Goal: Task Accomplishment & Management: Complete application form

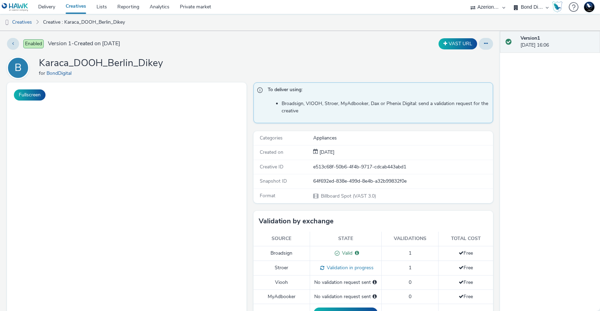
select select "a3b4fd3b-57b2-41be-86d8-3aa812b5bd0d"
select select "ad61ac31-c043-444a-a9a6-38829a17ea82"
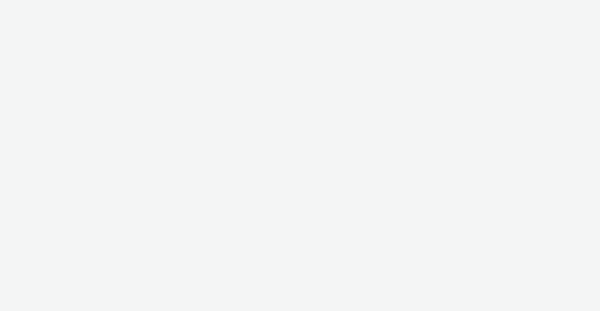
select select "a3b4fd3b-57b2-41be-86d8-3aa812b5bd0d"
select select "ad61ac31-c043-444a-a9a6-38829a17ea82"
select select "3accb258-2b8e-4def-9b79-8de5f579532c"
select select "524f9a1d-b733-413f-91db-710ee3173a22"
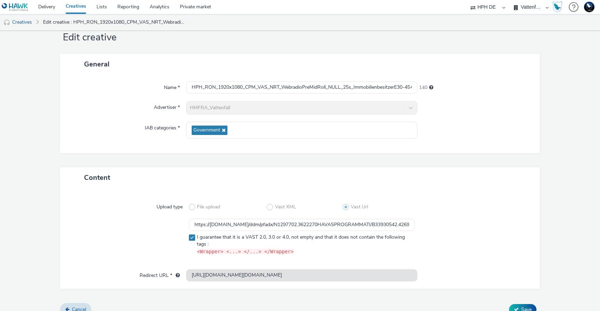
scroll to position [29, 0]
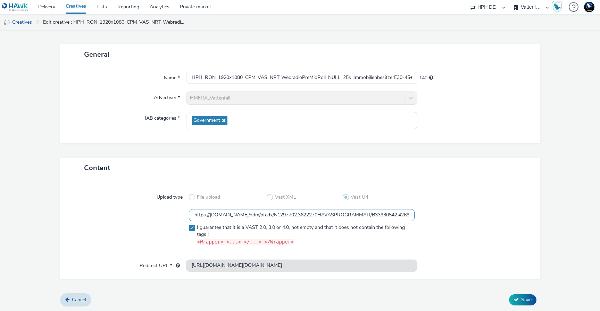
click at [324, 212] on input "https://ad.doubleclick.net/ddm/pfadx/N1297702.3622270HAVASPROGRAMMATI/B33930542…" at bounding box center [302, 215] width 226 height 12
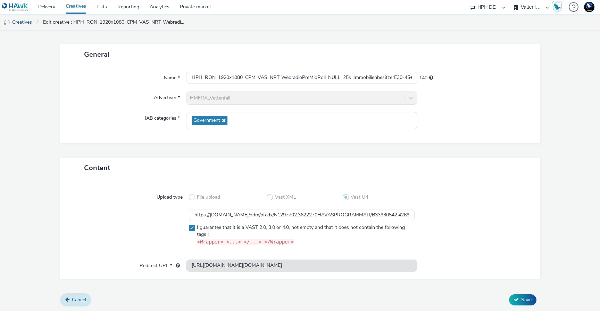
click at [68, 295] on link "Cancel" at bounding box center [75, 299] width 31 height 13
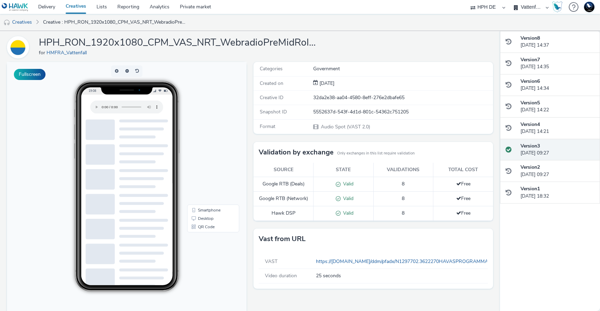
scroll to position [21, 0]
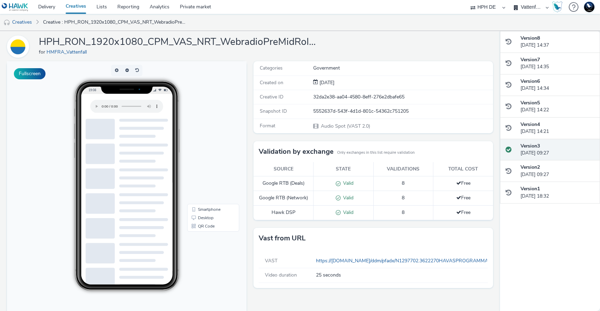
click at [207, 100] on div "19:08" at bounding box center [127, 185] width 168 height 210
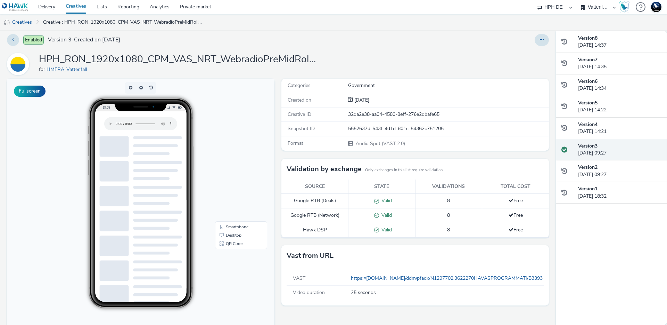
scroll to position [0, 0]
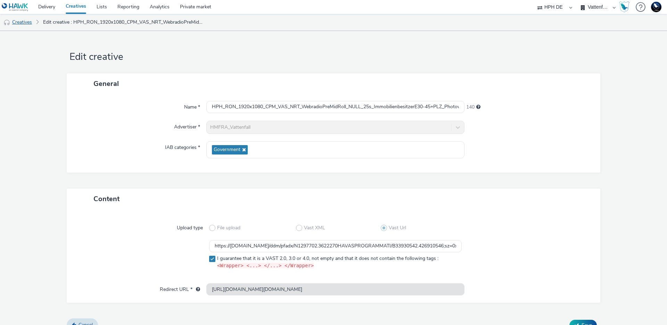
click at [22, 22] on link "Creatives" at bounding box center [17, 22] width 35 height 17
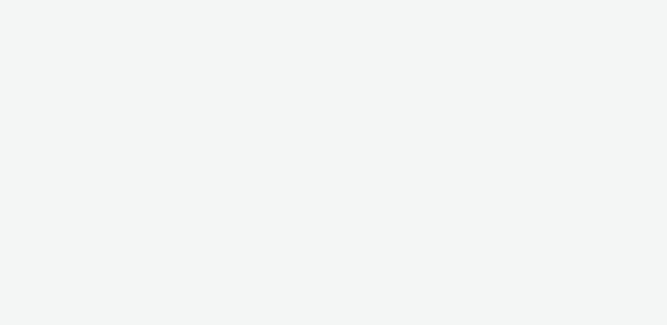
select select "3accb258-2b8e-4def-9b79-8de5f579532c"
select select "524f9a1d-b733-413f-91db-710ee3173a22"
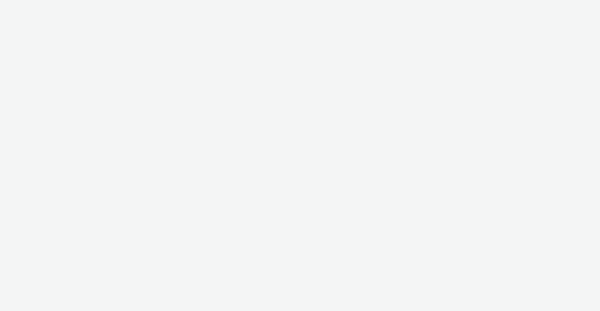
select select "3accb258-2b8e-4def-9b79-8de5f579532c"
select select "524f9a1d-b733-413f-91db-710ee3173a22"
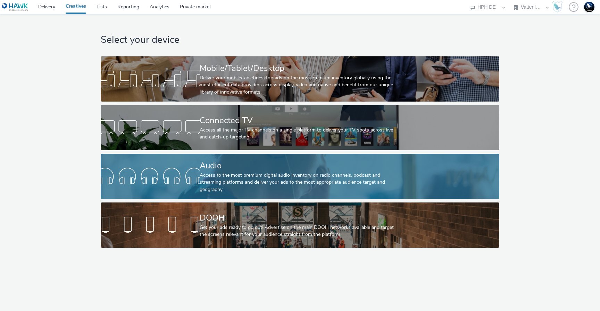
click at [260, 170] on div "Audio" at bounding box center [299, 165] width 198 height 12
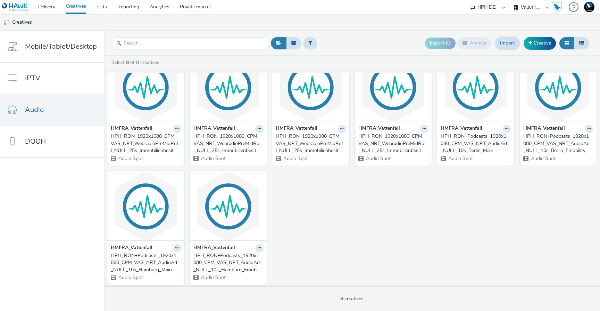
scroll to position [27, 0]
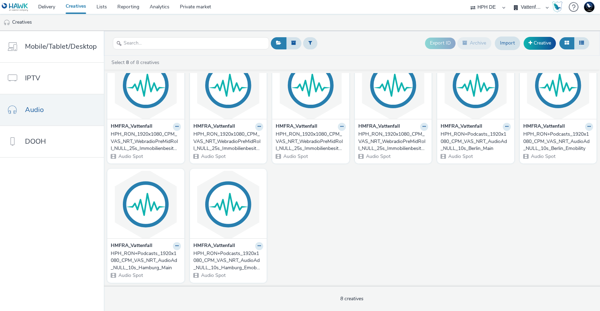
click at [482, 8] on select "75 Media A8 Media Group ABI Media Abkom AB Abovo Ace & [PERSON_NAME] Ad-on Medi…" at bounding box center [488, 7] width 42 height 14
select select "72000950-a0a7-427d-a4e5-c6bc812fbb51"
click at [509, 0] on select "75 Media A8 Media Group ABI Media Abkom AB Abovo Ace & [PERSON_NAME] Ad-on Medi…" at bounding box center [488, 7] width 42 height 14
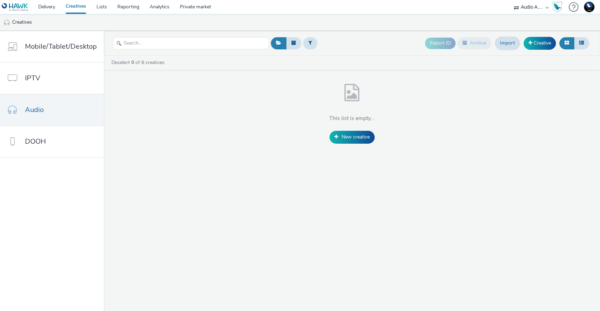
scroll to position [0, 0]
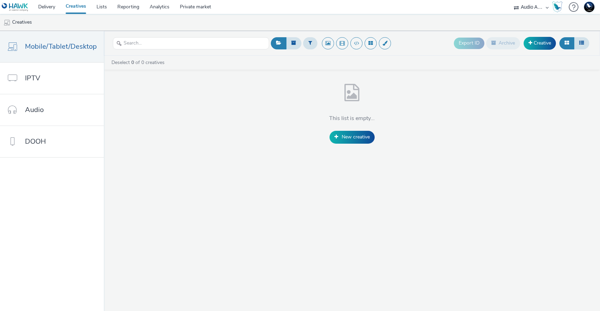
click at [518, 10] on div "75 Media A8 Media Group ABI Media Abkom AB Abovo Ace & [PERSON_NAME] Ad-on Medi…" at bounding box center [532, 7] width 42 height 14
click at [526, 9] on select "75 Media A8 Media Group ABI Media Abkom AB Abovo Ace & [PERSON_NAME] Ad-on Medi…" at bounding box center [532, 7] width 42 height 14
select select "ac009755-aa48-4799-8050-7a339a378eb8"
click at [511, 0] on select "75 Media A8 Media Group ABI Media Abkom AB Abovo Ace & Tate Ad-on Media Nordic …" at bounding box center [532, 7] width 42 height 14
select select "d3406a9b-95e8-409c-967d-04bb2c697fe0"
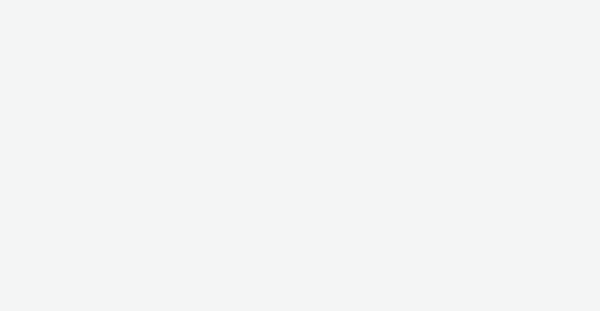
select select "ac009755-aa48-4799-8050-7a339a378eb8"
select select "d3406a9b-95e8-409c-967d-04bb2c697fe0"
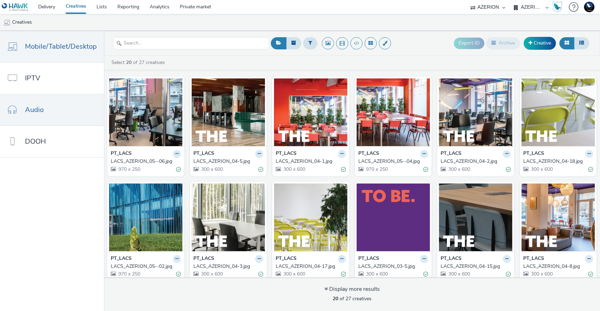
click at [46, 109] on link "Audio" at bounding box center [52, 109] width 104 height 31
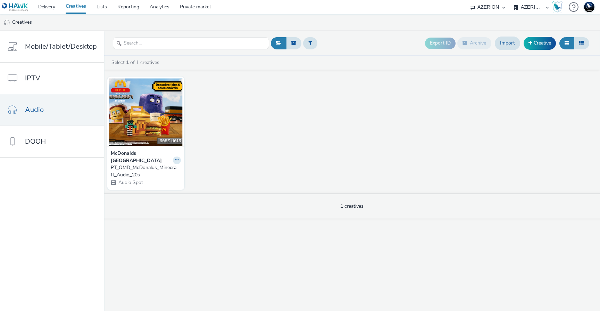
click at [114, 164] on div "PT_OMD_McDonalds_Minecraft_Audio_20s" at bounding box center [144, 171] width 67 height 14
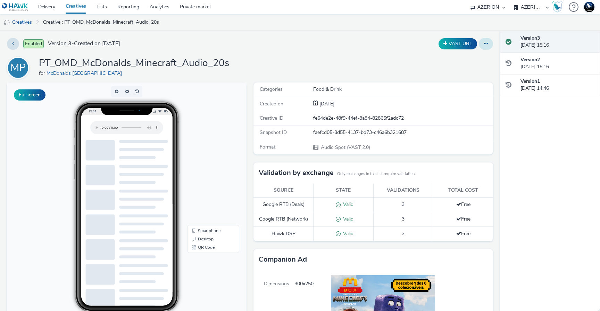
click at [484, 44] on icon at bounding box center [486, 43] width 4 height 5
click at [473, 56] on link "Edit" at bounding box center [467, 58] width 52 height 14
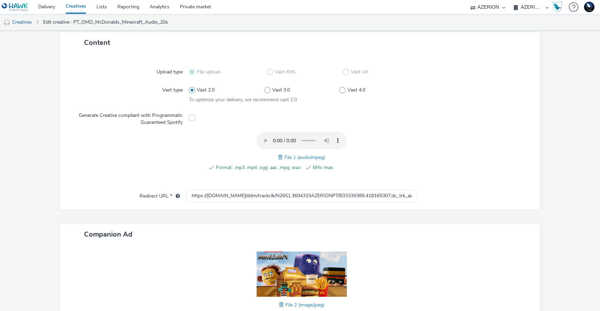
scroll to position [154, 0]
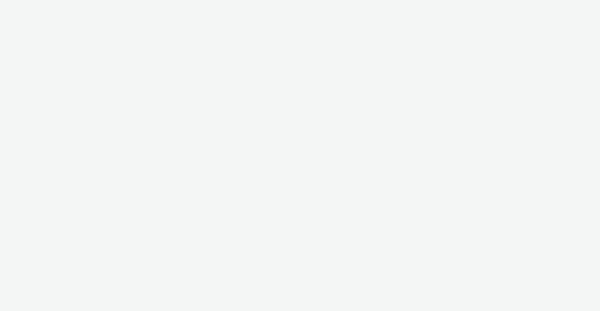
select select "ac009755-aa48-4799-8050-7a339a378eb8"
select select "d3406a9b-95e8-409c-967d-04bb2c697fe0"
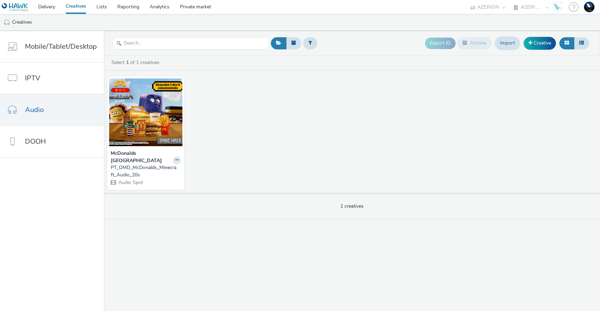
click at [484, 6] on select "75 Media A8 Media Group ABI Media Abkom AB Abovo Ace & [PERSON_NAME] Ad-on Medi…" at bounding box center [488, 7] width 42 height 14
select select "d1bf9b27-42e4-4dc0-92a6-6388c4f3aab3"
click at [509, 0] on select "75 Media A8 Media Group ABI Media Abkom AB Abovo Ace & [PERSON_NAME] Ad-on Medi…" at bounding box center [488, 7] width 42 height 14
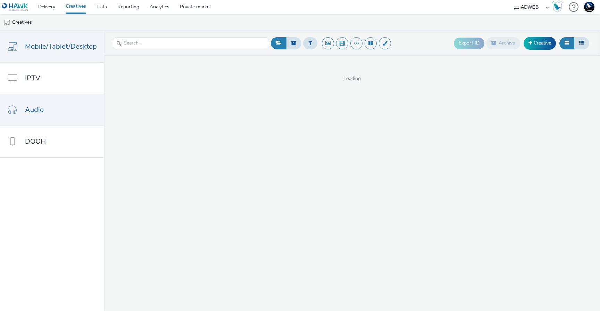
click at [43, 112] on link "Audio" at bounding box center [52, 109] width 104 height 31
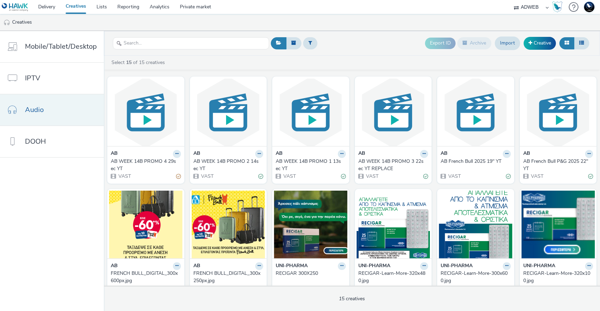
click at [66, 116] on link "Audio" at bounding box center [52, 109] width 104 height 31
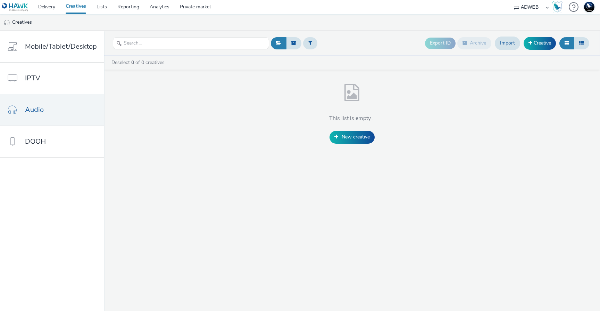
click at [523, 10] on select "75 Media A8 Media Group ABI Media Abkom AB Abovo Ace & [PERSON_NAME] Ad-on Medi…" at bounding box center [532, 7] width 42 height 14
select select "11a7df10-284f-415c-b52a-427acf4c31ae"
click at [511, 0] on select "75 Media A8 Media Group ABI Media Abkom AB Abovo Ace & [PERSON_NAME] Ad-on Medi…" at bounding box center [532, 7] width 42 height 14
select select "75a9a1c6-4a3b-42a3-8a2e-a6fed47b6934"
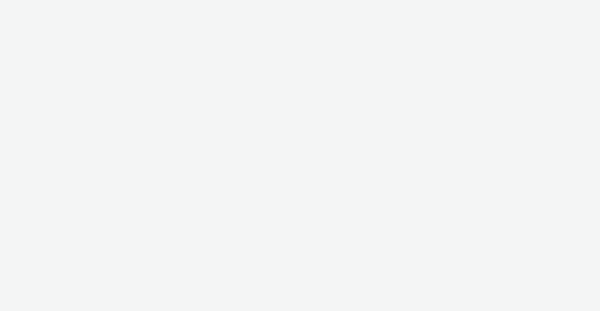
select select "11a7df10-284f-415c-b52a-427acf4c31ae"
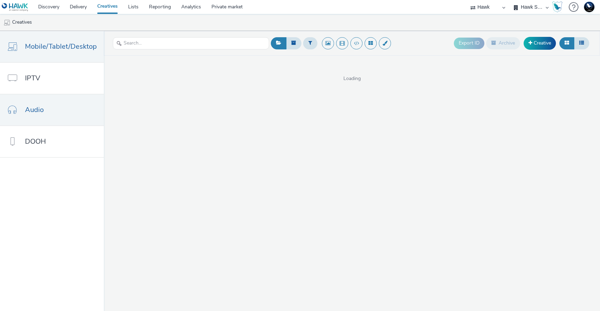
click at [45, 111] on link "Audio" at bounding box center [52, 109] width 104 height 31
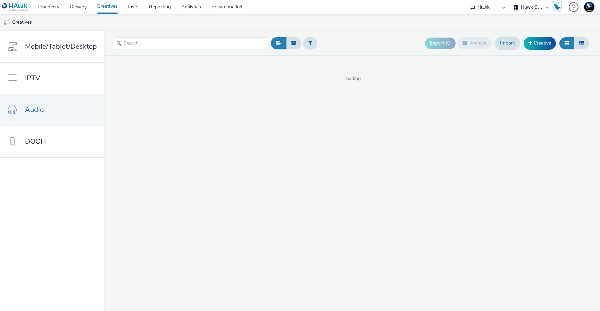
click at [523, 9] on select "Hawk Hawk - Etude Conso Hawk Survey Hawk Survey - Etude Editeurs Hawk Survey - …" at bounding box center [532, 7] width 42 height 14
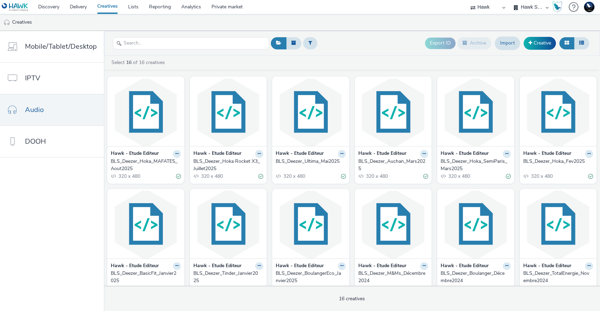
select select "7c12fa29-a8d8-4fb9-bd0a-71d566a14e2a"
click at [511, 0] on select "Hawk Hawk - Etude Conso Hawk Survey Hawk Survey - Etude Editeurs Hawk Survey - …" at bounding box center [532, 7] width 42 height 14
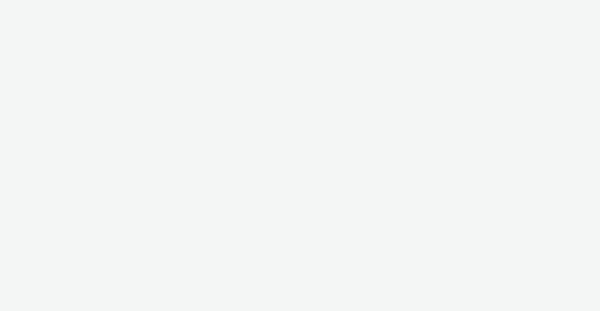
select select "11a7df10-284f-415c-b52a-427acf4c31ae"
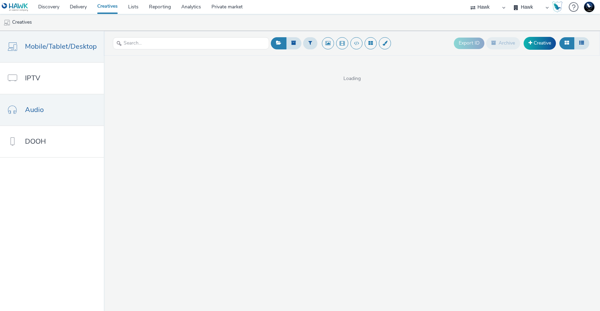
click at [51, 111] on link "Audio" at bounding box center [52, 109] width 104 height 31
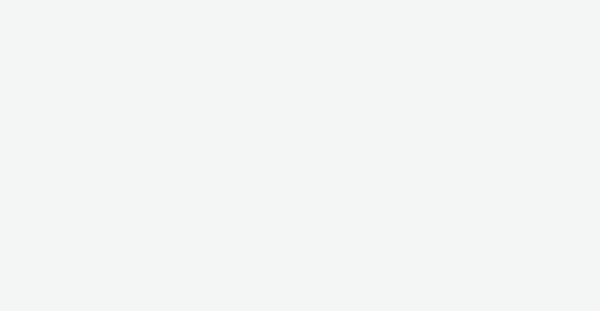
select select "11a7df10-284f-415c-b52a-427acf4c31ae"
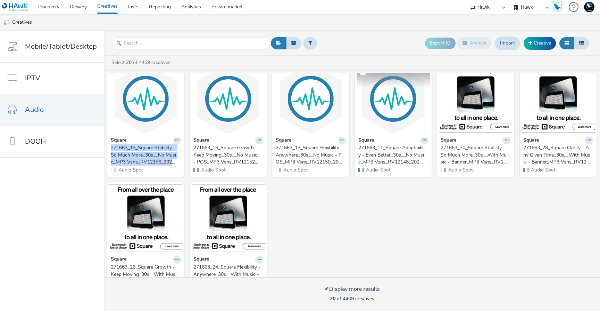
scroll to position [214, 0]
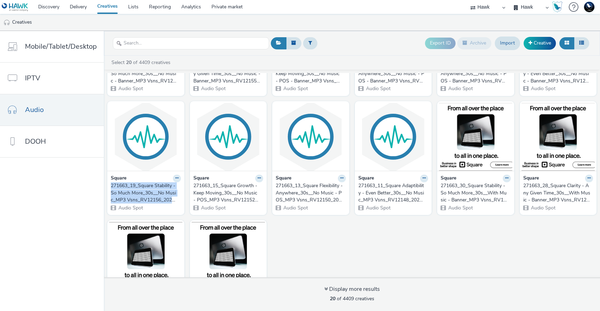
click at [459, 191] on div "271663_30_Square Stability - So Much More_30s__With Music - Banner_MP3 Vsns_RV1…" at bounding box center [474, 192] width 67 height 21
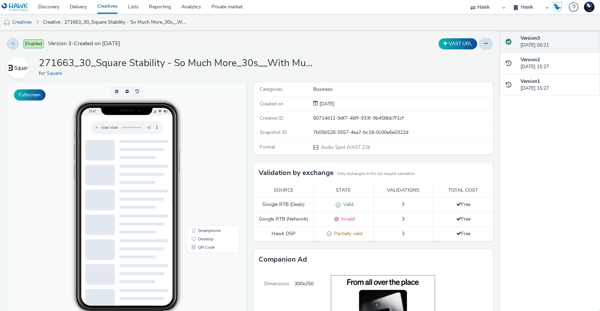
click at [523, 9] on select "Hawk Hawk - Etude Conso Hawk Survey Hawk Survey - Etude Editeurs Hawk Survey - …" at bounding box center [532, 7] width 42 height 14
select select "b015cfd6-bbd4-4595-945e-4006add74323"
click at [511, 0] on select "Hawk Hawk - Etude Conso Hawk Survey Hawk Survey - Etude Editeurs Hawk Survey - …" at bounding box center [532, 7] width 42 height 14
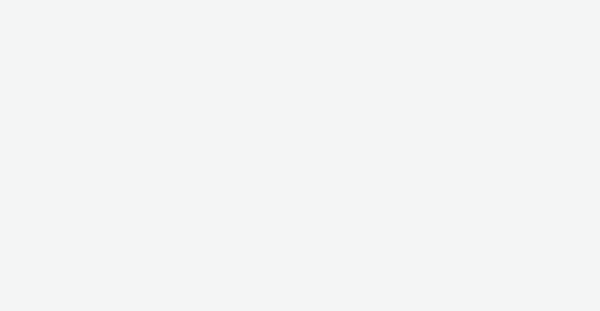
select select "11a7df10-284f-415c-b52a-427acf4c31ae"
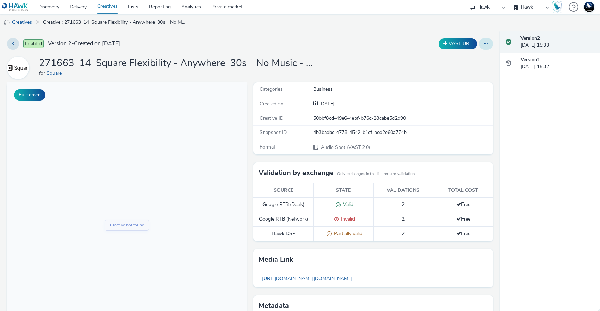
click at [484, 43] on icon at bounding box center [486, 43] width 4 height 5
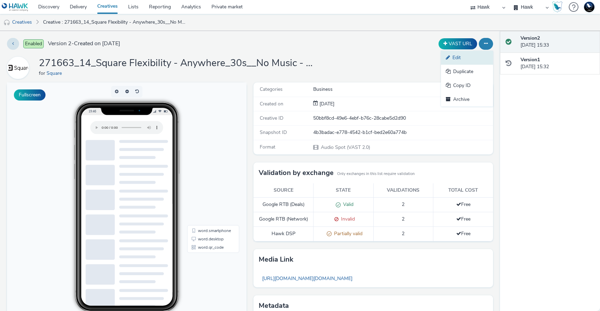
click at [465, 60] on link "Edit" at bounding box center [467, 58] width 52 height 14
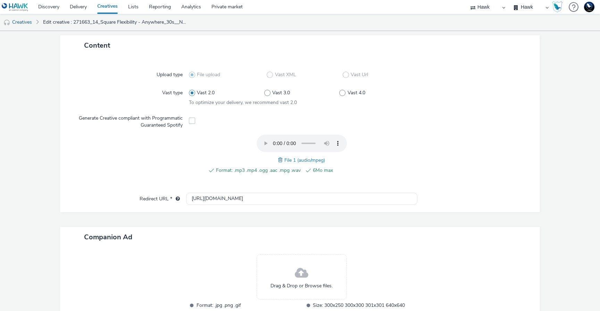
scroll to position [65, 0]
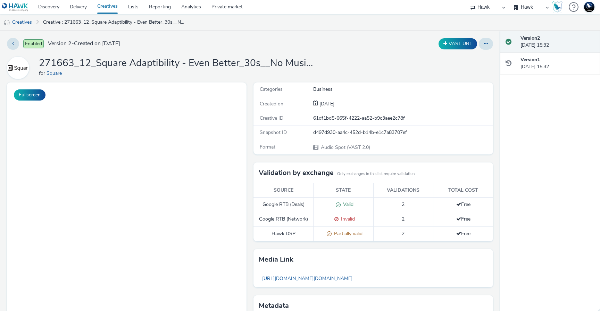
select select "11a7df10-284f-415c-b52a-427acf4c31ae"
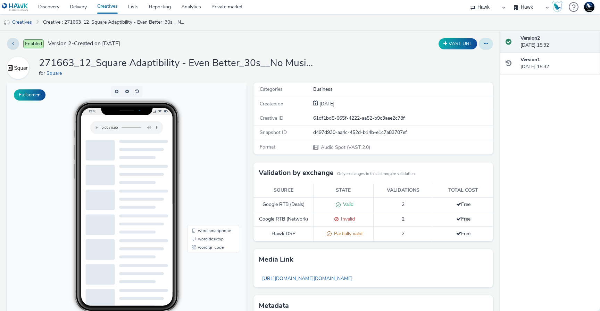
click at [484, 44] on button at bounding box center [486, 44] width 14 height 12
click at [474, 54] on link "Edit" at bounding box center [467, 58] width 52 height 14
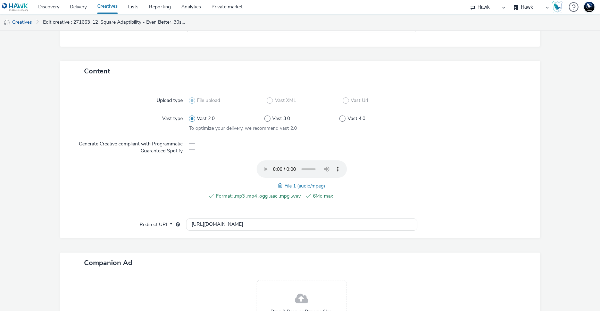
scroll to position [95, 0]
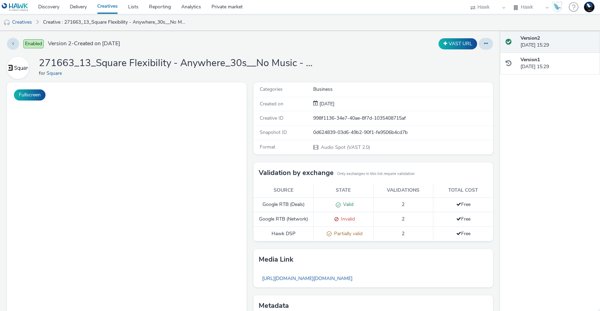
select select "11a7df10-284f-415c-b52a-427acf4c31ae"
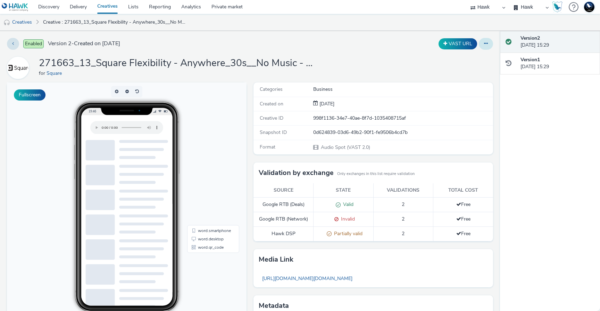
click at [481, 40] on button at bounding box center [486, 44] width 14 height 12
click at [471, 55] on link "Edit" at bounding box center [467, 58] width 52 height 14
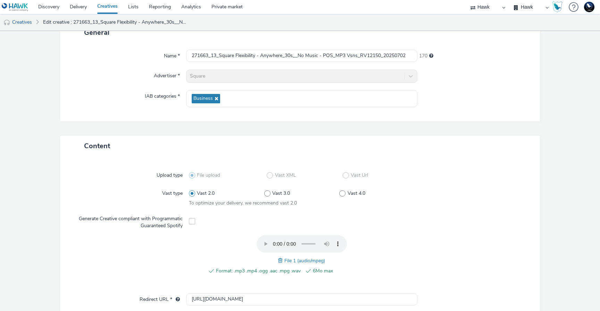
scroll to position [56, 0]
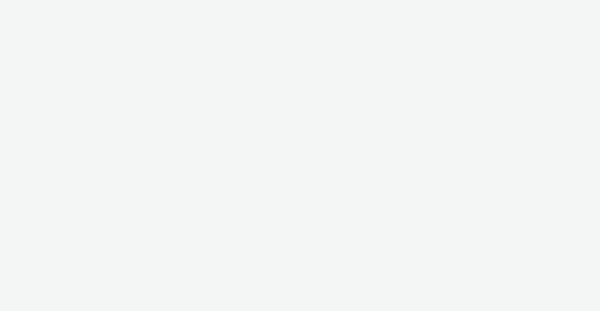
select select "11a7df10-284f-415c-b52a-427acf4c31ae"
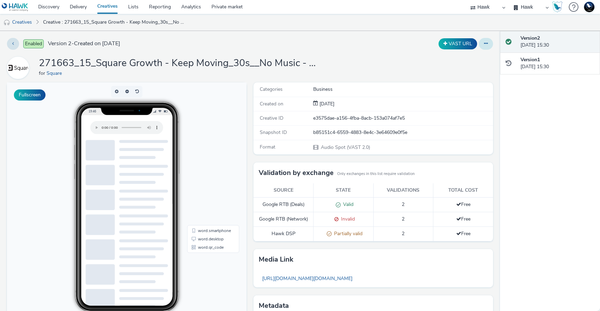
click at [479, 40] on button at bounding box center [486, 44] width 14 height 12
click at [474, 57] on link "Edit" at bounding box center [467, 58] width 52 height 14
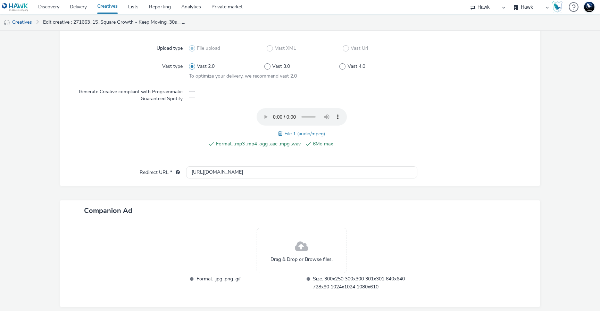
scroll to position [205, 0]
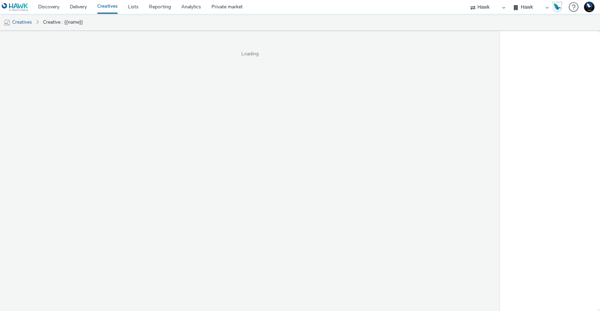
select select "11a7df10-284f-415c-b52a-427acf4c31ae"
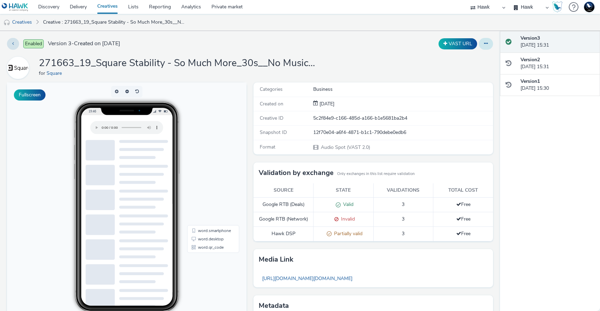
click at [484, 44] on icon at bounding box center [486, 43] width 4 height 5
click at [469, 60] on link "Edit" at bounding box center [467, 58] width 52 height 14
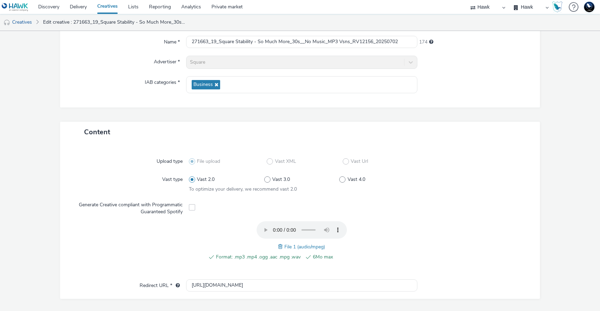
scroll to position [66, 0]
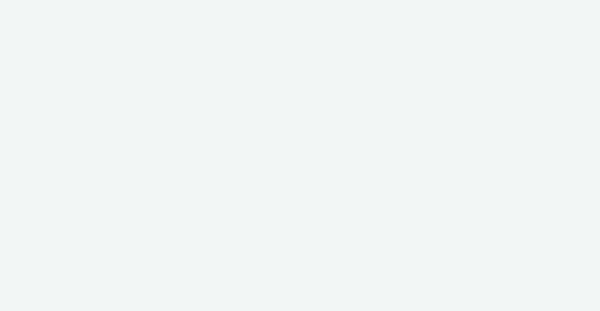
select select "11a7df10-284f-415c-b52a-427acf4c31ae"
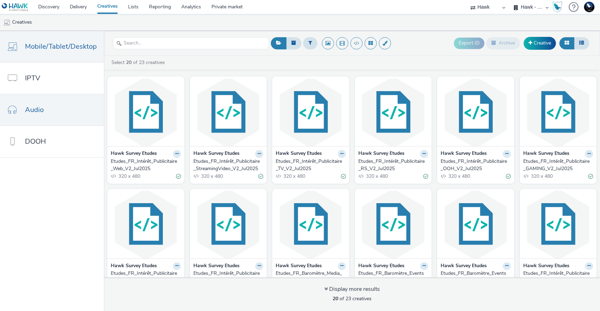
click at [19, 121] on link "Audio" at bounding box center [52, 109] width 104 height 31
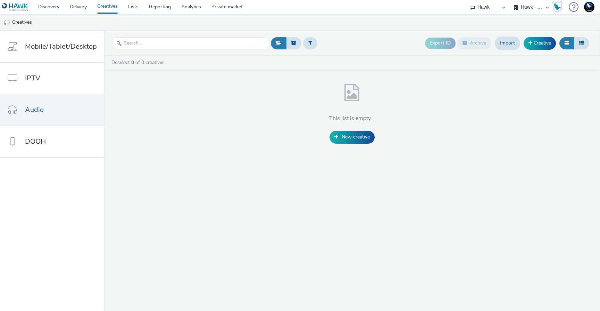
click at [525, 6] on select "Hawk Hawk - Etude Conso Hawk Survey Hawk Survey - Etude Editeurs Hawk Survey - …" at bounding box center [532, 7] width 42 height 14
select select "23ac11bc-76f7-45aa-bb6e-913a84dd47ea"
click at [511, 0] on select "Hawk Hawk - Etude Conso Hawk Survey Hawk Survey - Etude Editeurs Hawk Survey - …" at bounding box center [532, 7] width 42 height 14
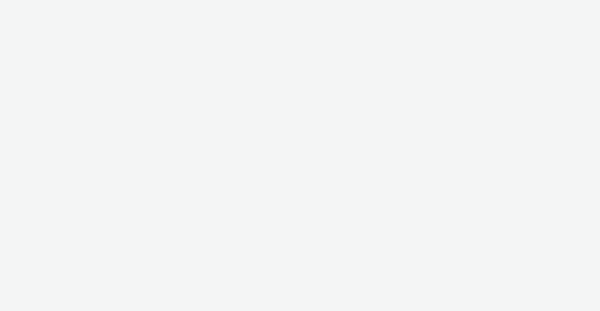
click at [479, 10] on div at bounding box center [300, 155] width 600 height 311
select select "11a7df10-284f-415c-b52a-427acf4c31ae"
select select "23ac11bc-76f7-45aa-bb6e-913a84dd47ea"
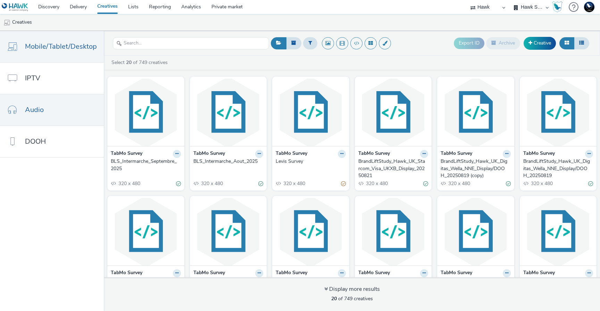
click at [28, 115] on link "Audio" at bounding box center [52, 109] width 104 height 31
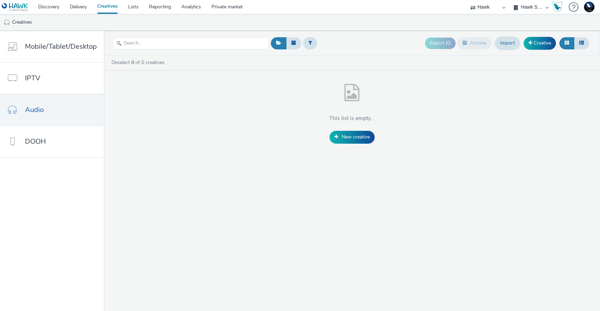
click at [494, 4] on select "75 Media A8 Media Group ABI Media Abkom AB Abovo Ace & [PERSON_NAME] Ad-on Medi…" at bounding box center [488, 7] width 42 height 14
select select "2fc77e36-bb93-4aa3-9dff-dcb08e02eac6"
click at [467, 0] on select "75 Media A8 Media Group ABI Media Abkom AB Abovo Ace & [PERSON_NAME] Ad-on Medi…" at bounding box center [488, 7] width 42 height 14
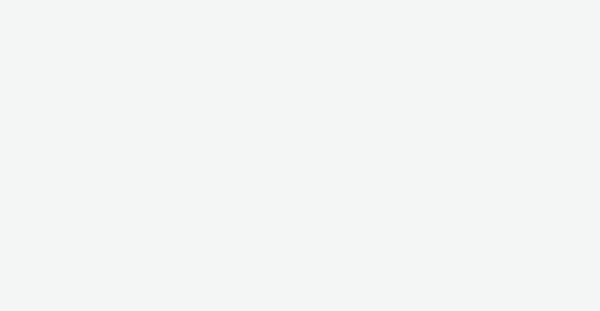
select select "2fc77e36-bb93-4aa3-9dff-dcb08e02eac6"
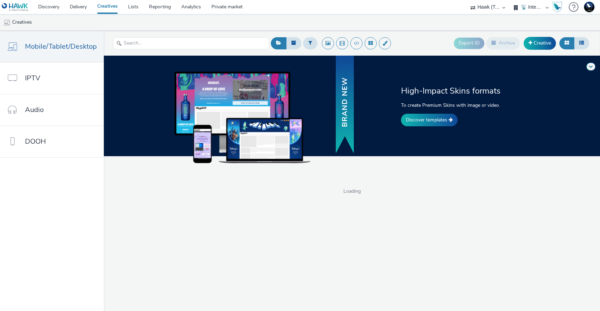
click at [520, 7] on select "🇧🇪 Team BE 🇩🇪 Team DE 🇫🇷 Team FR 🇬🇧 Team UK 🌍 Demonstration 📡 Integration tests…" at bounding box center [532, 7] width 42 height 14
select select "aab7641c-3f90-4897-85be-a7af20797def"
click at [511, 0] on select "🇧🇪 Team BE 🇩🇪 Team DE 🇫🇷 Team FR 🇬🇧 Team UK 🌍 Demonstration 📡 Integration tests…" at bounding box center [532, 7] width 42 height 14
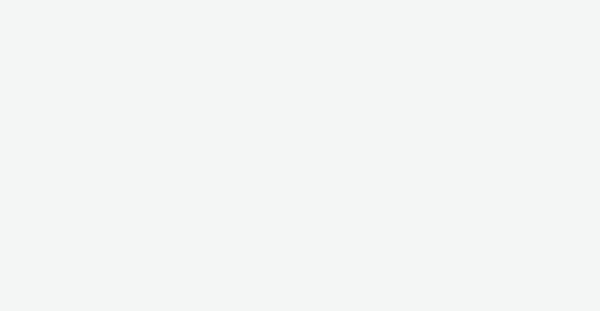
select select "2fc77e36-bb93-4aa3-9dff-dcb08e02eac6"
select select "aab7641c-3f90-4897-85be-a7af20797def"
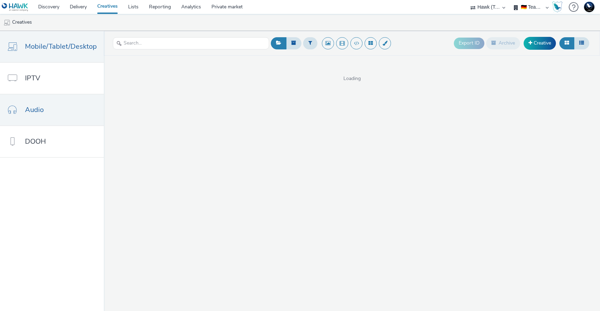
click at [55, 112] on link "Audio" at bounding box center [52, 109] width 104 height 31
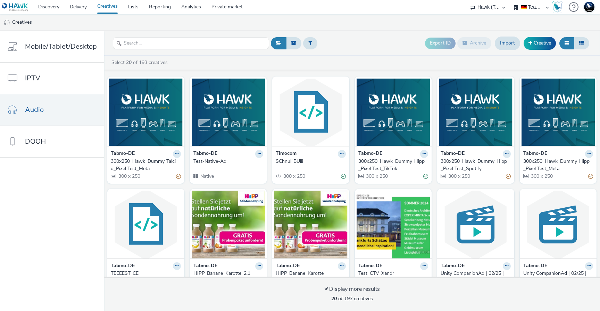
click at [495, 9] on select "75 Media A8 Media Group ABI Media Abkom AB Abovo Ace & Tate Ad-on Media Nordic …" at bounding box center [488, 7] width 42 height 14
click at [54, 111] on link "Audio" at bounding box center [52, 109] width 104 height 31
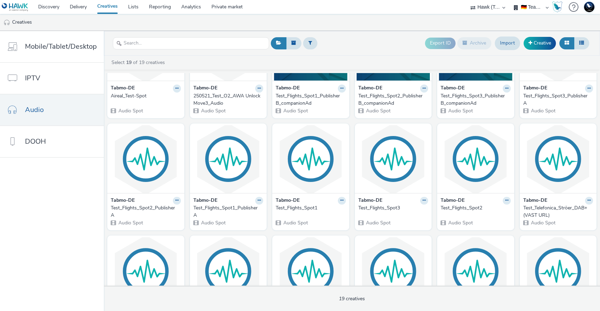
scroll to position [229, 0]
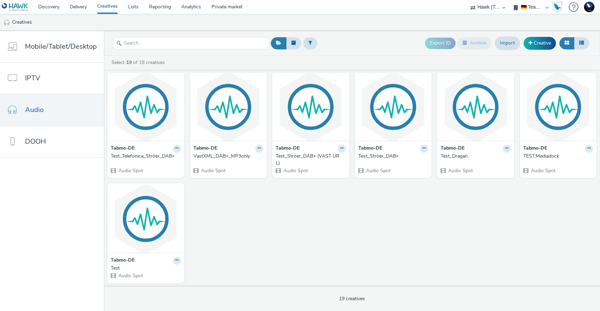
click at [485, 7] on select "75 Media A8 Media Group ABI Media Abkom AB Abovo Ace & Tate Ad-on Media Nordic …" at bounding box center [488, 7] width 42 height 14
select select "ac009755-aa48-4799-8050-7a339a378eb8"
click at [467, 0] on select "75 Media A8 Media Group ABI Media Abkom AB Abovo Ace & Tate Ad-on Media Nordic …" at bounding box center [488, 7] width 42 height 14
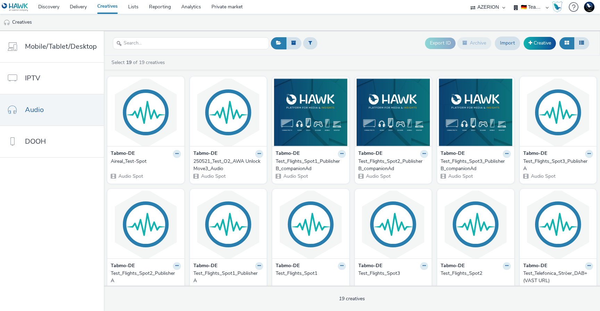
select select "d3406a9b-95e8-409c-967d-04bb2c697fe0"
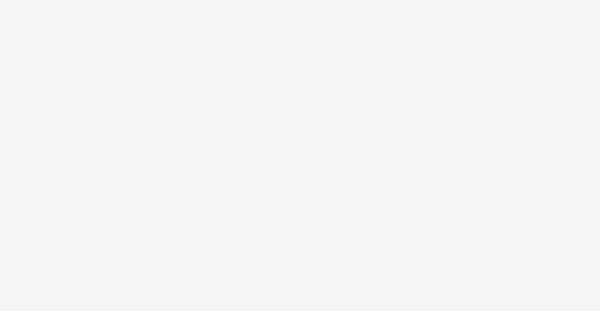
select select "ac009755-aa48-4799-8050-7a339a378eb8"
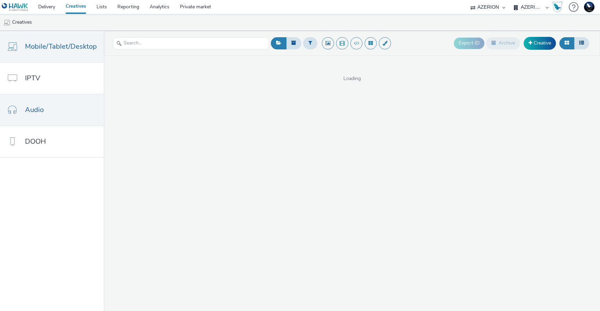
click at [42, 113] on span "Audio" at bounding box center [34, 110] width 19 height 10
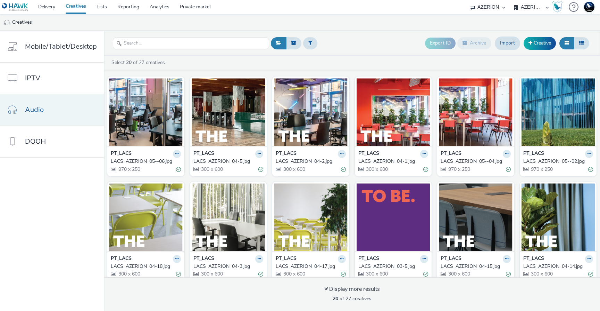
click at [60, 118] on link "Audio" at bounding box center [52, 109] width 104 height 31
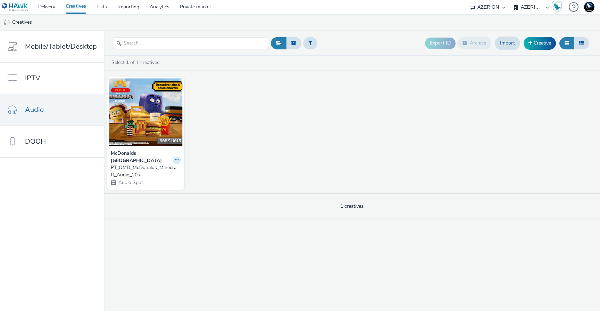
click at [127, 157] on strong "McDonalds Portugal" at bounding box center [141, 157] width 60 height 14
click at [128, 152] on strong "McDonalds Portugal" at bounding box center [141, 157] width 60 height 14
click at [138, 125] on img at bounding box center [146, 112] width 74 height 68
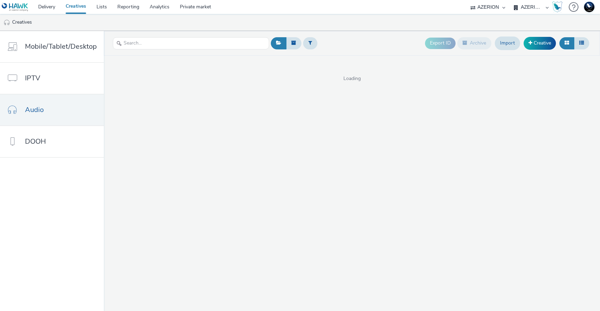
click at [523, 13] on select "AZERION AZERION APAC AZERION AUSTRIA AZERION BEL - ADEXPERTS AZERION BRAZIL AZE…" at bounding box center [532, 7] width 42 height 14
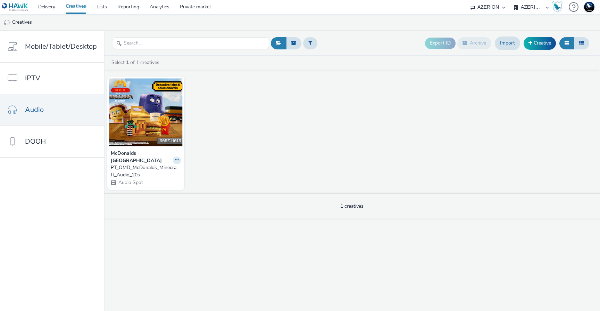
select select "ac6fa652-4346-4743-a8ba-a519cdcb77c9"
click at [511, 0] on select "AZERION AZERION APAC AZERION AUSTRIA AZERION BEL - ADEXPERTS AZERION BRAZIL AZE…" at bounding box center [532, 7] width 42 height 14
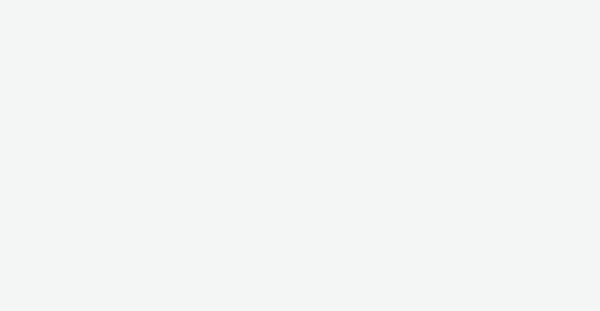
select select "ac009755-aa48-4799-8050-7a339a378eb8"
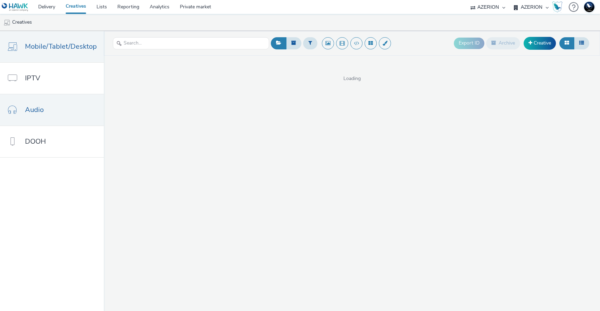
click at [61, 114] on link "Audio" at bounding box center [52, 109] width 104 height 31
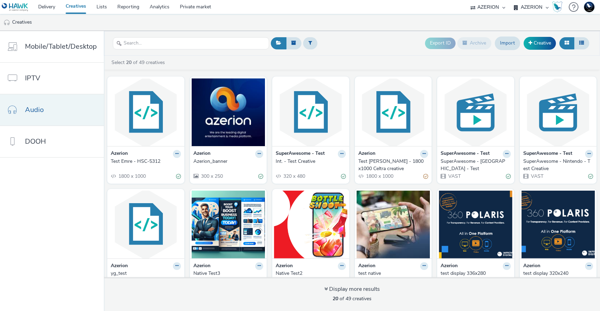
click at [64, 114] on link "Audio" at bounding box center [52, 109] width 104 height 31
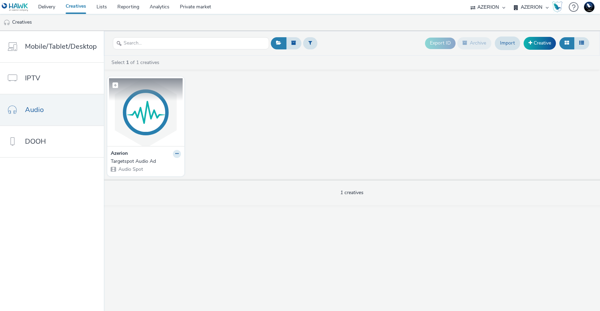
click at [133, 132] on img at bounding box center [146, 112] width 74 height 68
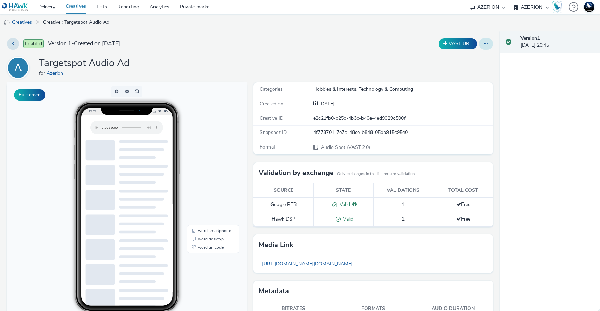
click at [486, 46] on button at bounding box center [486, 44] width 14 height 12
click at [466, 59] on link "Edit" at bounding box center [467, 58] width 52 height 14
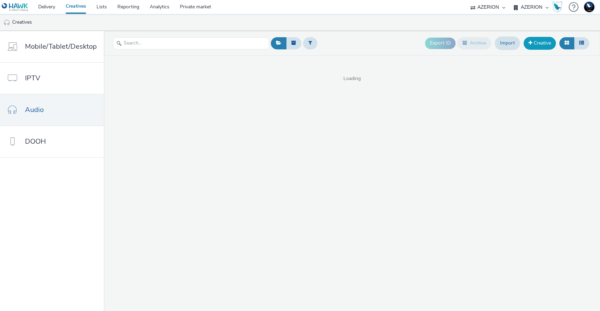
click at [537, 40] on link "Creative" at bounding box center [540, 43] width 32 height 13
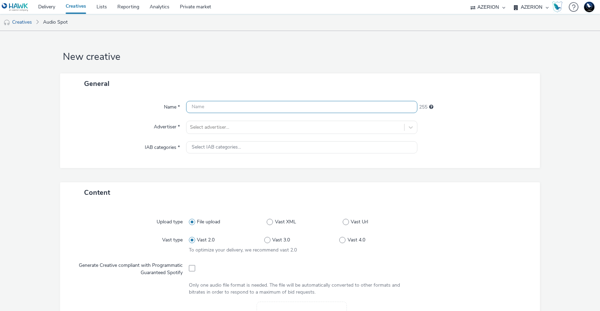
click at [236, 106] on input "text" at bounding box center [301, 107] width 231 height 12
type input "Test"
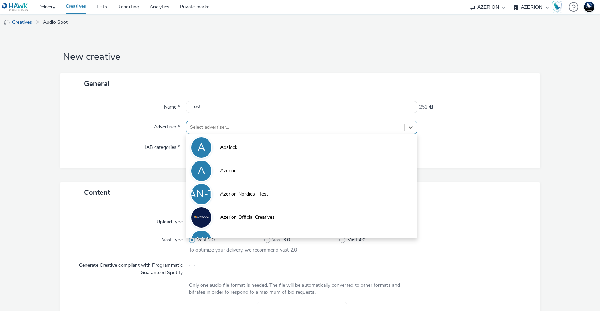
click at [262, 123] on div at bounding box center [295, 127] width 211 height 8
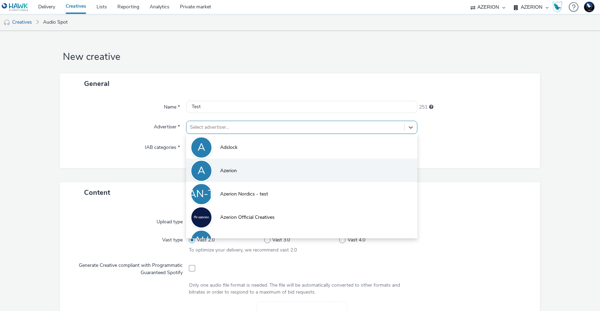
click at [246, 163] on li "A Azerion" at bounding box center [301, 169] width 231 height 23
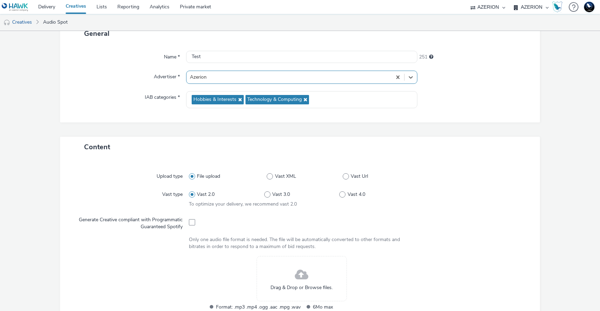
scroll to position [142, 0]
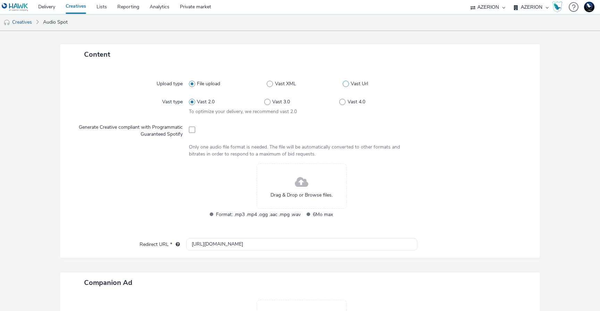
click at [343, 84] on span at bounding box center [346, 84] width 6 height 6
click at [343, 84] on input "Vast Url" at bounding box center [345, 83] width 5 height 5
radio input "false"
radio input "true"
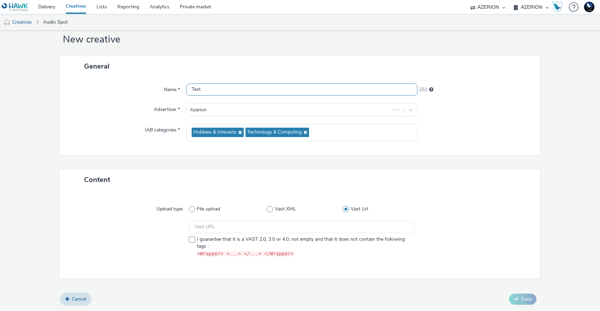
scroll to position [17, 0]
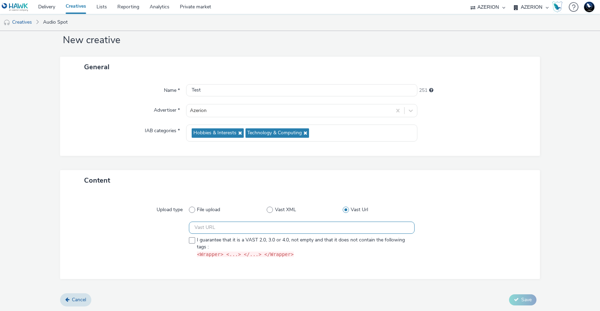
click at [266, 230] on input "text" at bounding box center [302, 227] width 226 height 12
paste input "https://[DOMAIN_NAME]/ddm/pfadx/N1297702.3622270HAVASPROGRAMMATI/B33930542.4269…"
type input "https://[DOMAIN_NAME]/ddm/pfadx/N1297702.3622270HAVASPROGRAMMATI/B33930542.4269…"
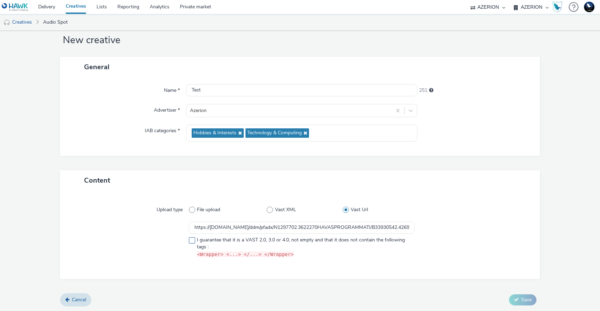
click at [190, 243] on span at bounding box center [192, 240] width 6 height 6
checkbox input "true"
click at [524, 297] on span "Save" at bounding box center [527, 299] width 10 height 7
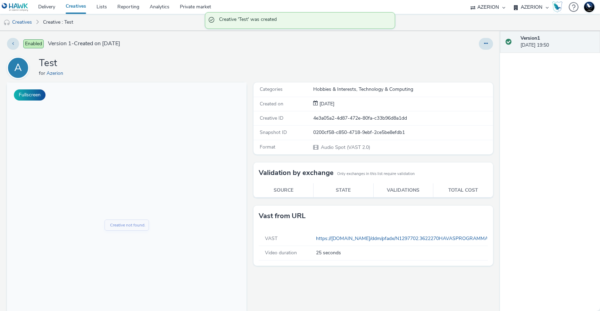
click at [484, 51] on div "Enabled Version 1 - Created on [DATE] A Test for Azerion Fullscreen Categories …" at bounding box center [250, 171] width 500 height 280
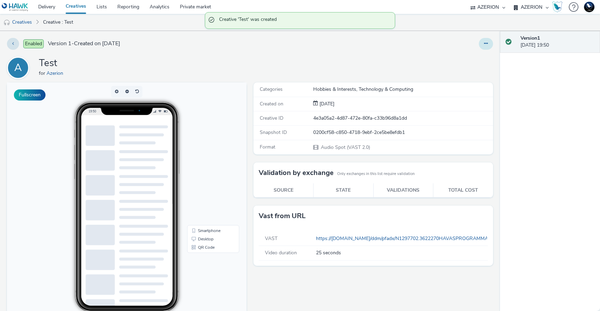
click at [482, 48] on button at bounding box center [486, 44] width 14 height 12
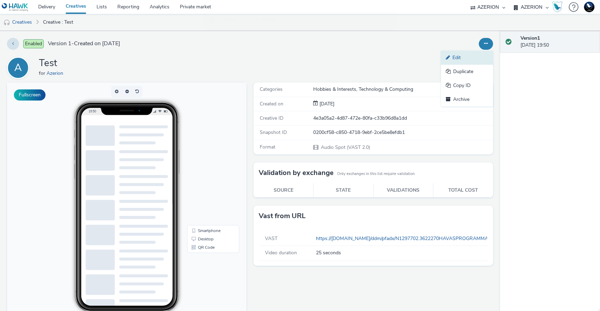
click at [465, 58] on link "Edit" at bounding box center [467, 58] width 52 height 14
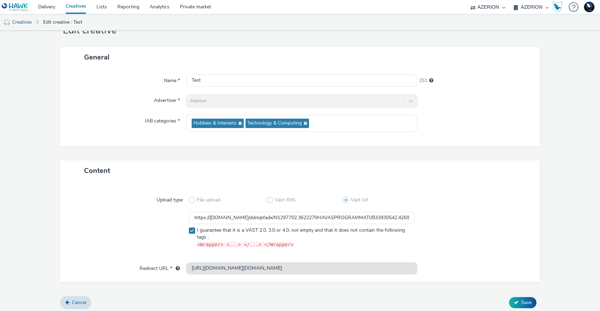
scroll to position [29, 0]
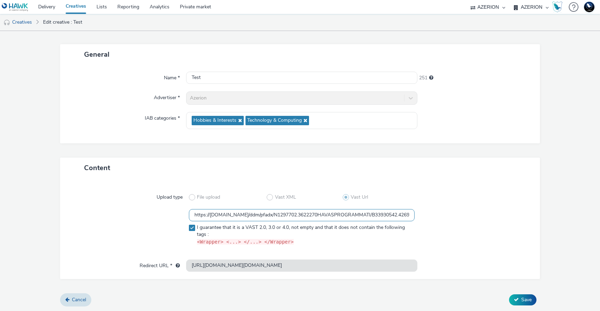
drag, startPoint x: 322, startPoint y: 214, endPoint x: 344, endPoint y: 214, distance: 21.5
click at [344, 214] on input "https://[DOMAIN_NAME]/ddm/pfadx/N1297702.3622270HAVASPROGRAMMATI/B33930542.4269…" at bounding box center [302, 215] width 226 height 12
click at [439, 237] on div at bounding box center [471, 228] width 113 height 39
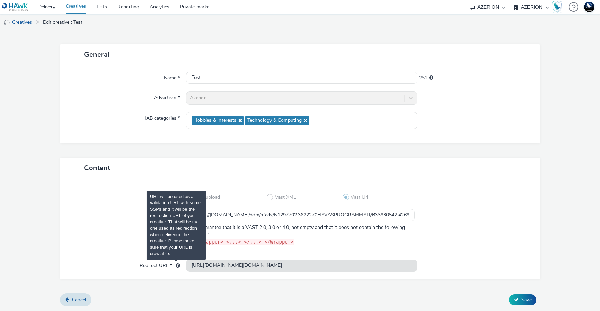
click at [173, 265] on div "URL will be used as a validation URL with some SSPs and it will be the redirect…" at bounding box center [176, 265] width 8 height 7
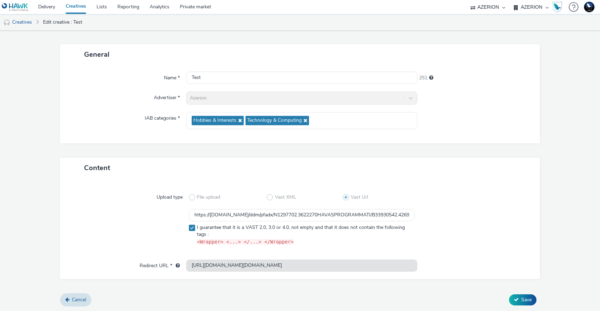
scroll to position [0, 0]
